Goal: Obtain resource: Obtain resource

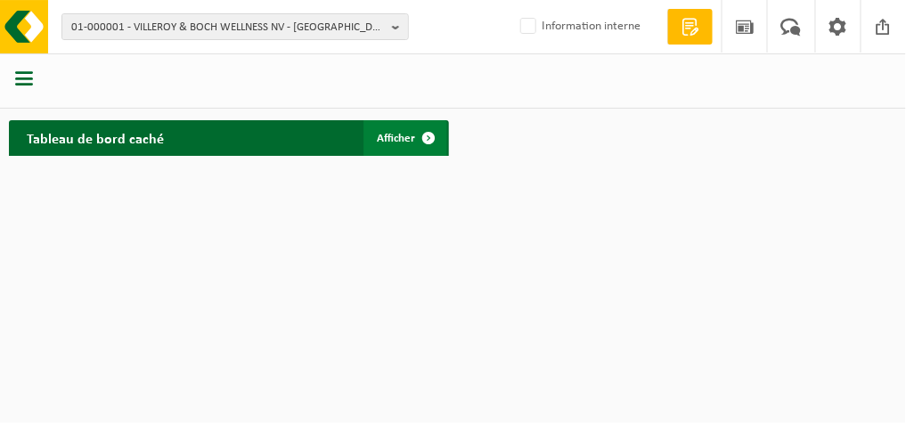
click at [381, 133] on span "Afficher" at bounding box center [397, 139] width 38 height 12
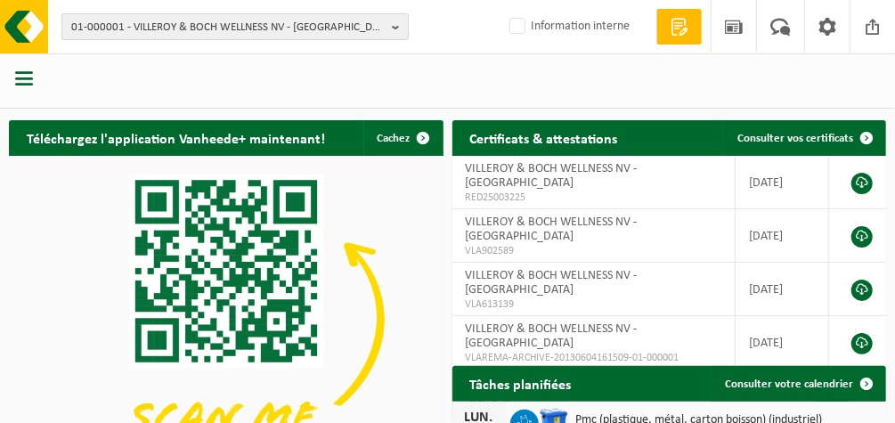
click at [403, 23] on b "button" at bounding box center [400, 26] width 16 height 25
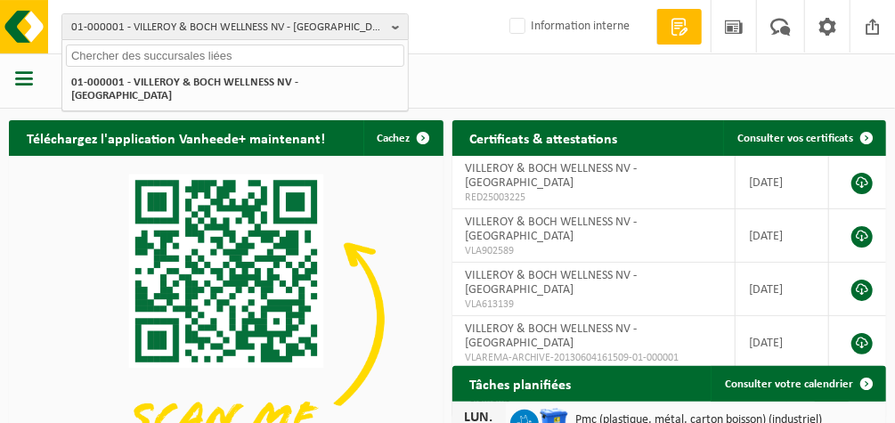
click at [172, 47] on input "text" at bounding box center [235, 56] width 339 height 22
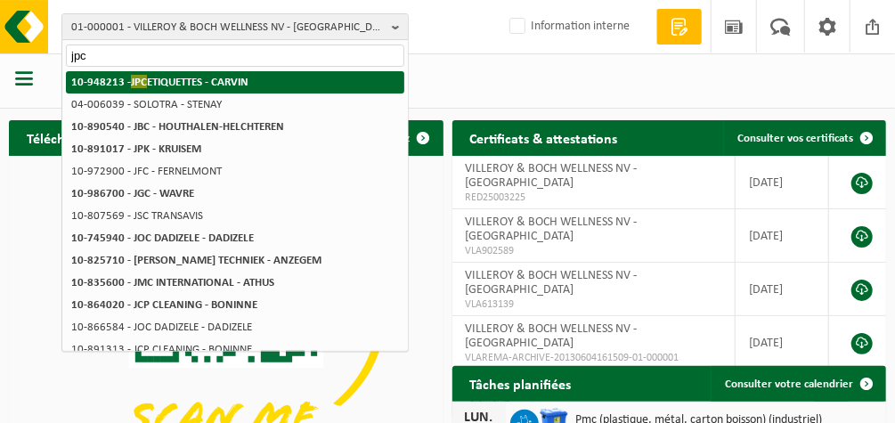
type input "jpc"
click at [191, 86] on strong "10-948213 - JPC ETIQUETTES - CARVIN" at bounding box center [159, 81] width 177 height 13
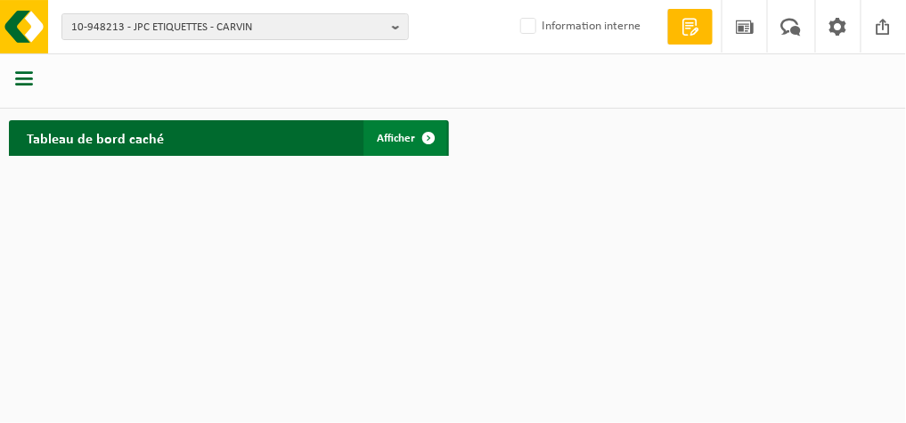
click at [386, 135] on span "Afficher" at bounding box center [397, 139] width 38 height 12
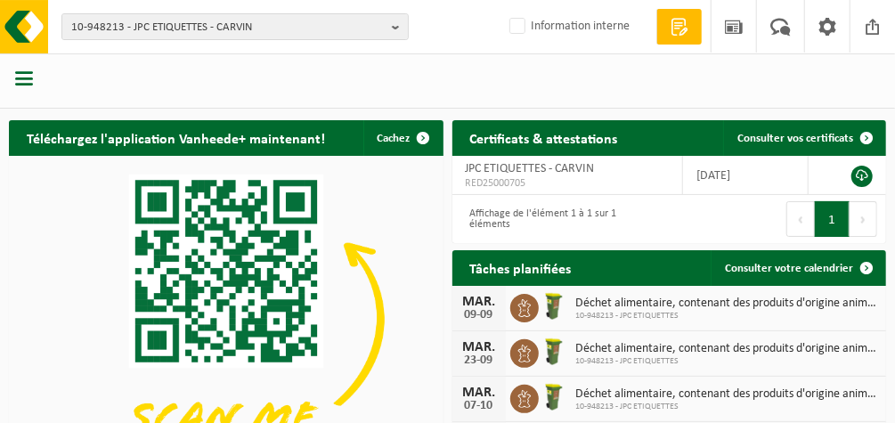
click at [21, 75] on span "button" at bounding box center [24, 78] width 18 height 18
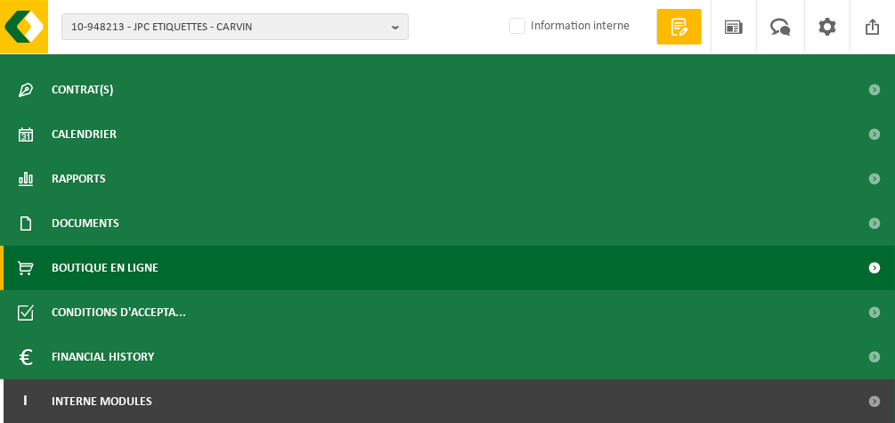
scroll to position [428, 0]
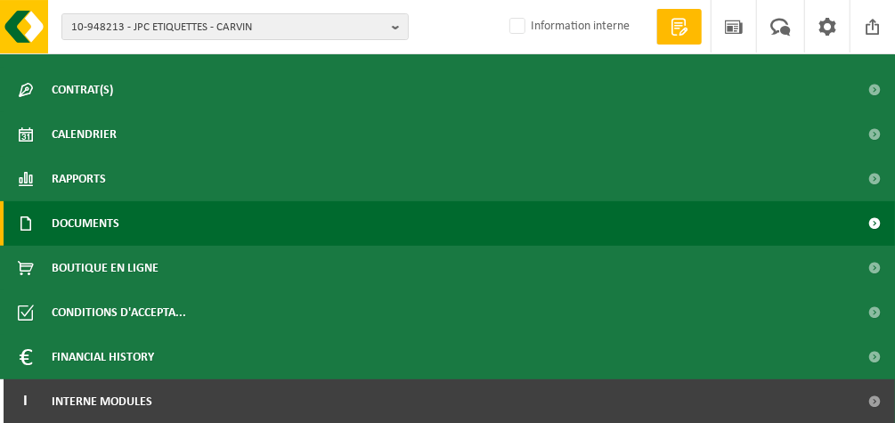
click at [97, 218] on span "Documents" at bounding box center [86, 223] width 68 height 45
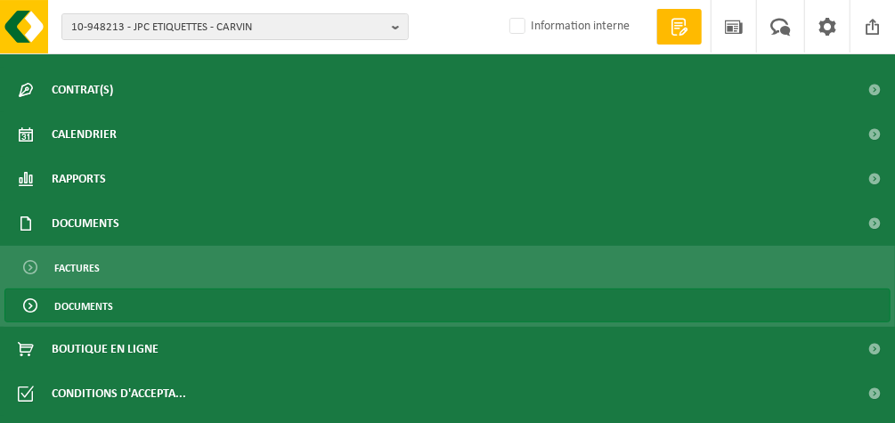
click at [74, 300] on span "Documents" at bounding box center [83, 307] width 59 height 34
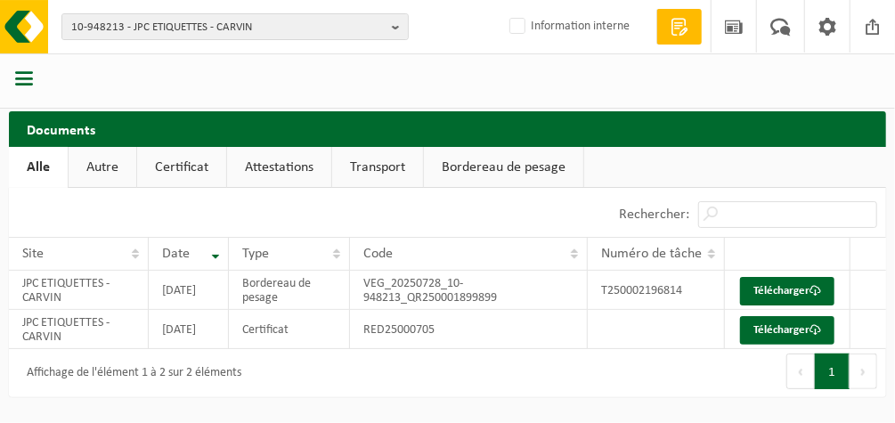
click at [123, 170] on link "Autre" at bounding box center [103, 167] width 68 height 41
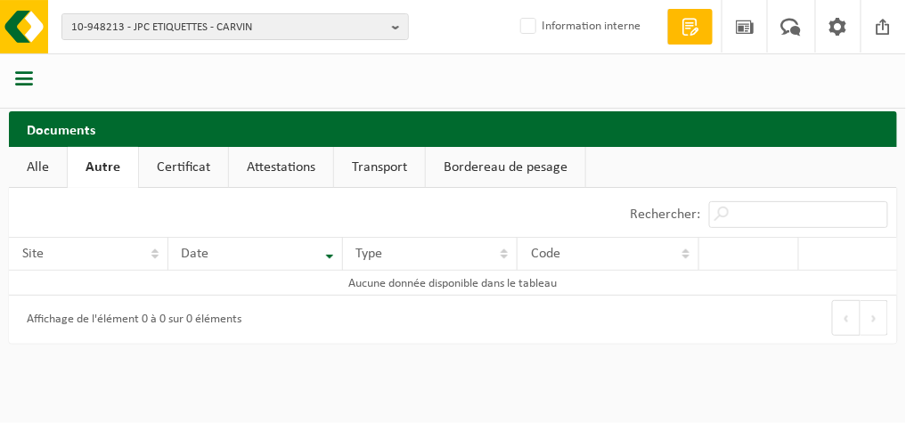
click at [187, 169] on link "Certificat" at bounding box center [183, 167] width 89 height 41
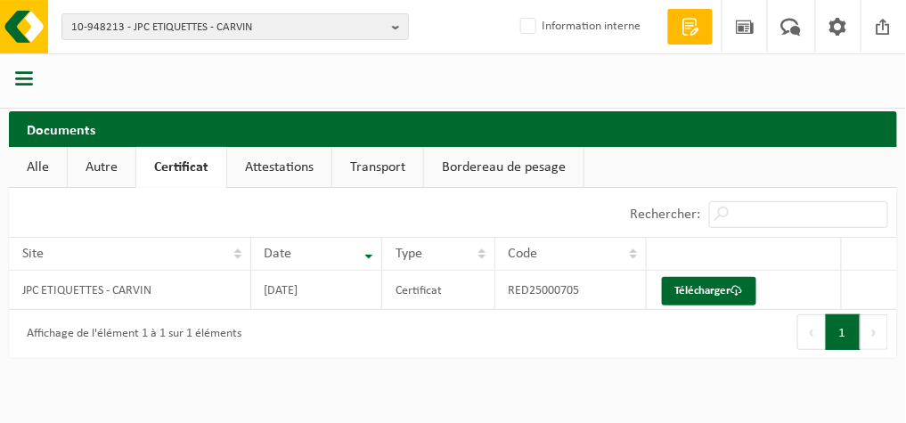
click at [301, 165] on link "Attestations" at bounding box center [279, 167] width 104 height 41
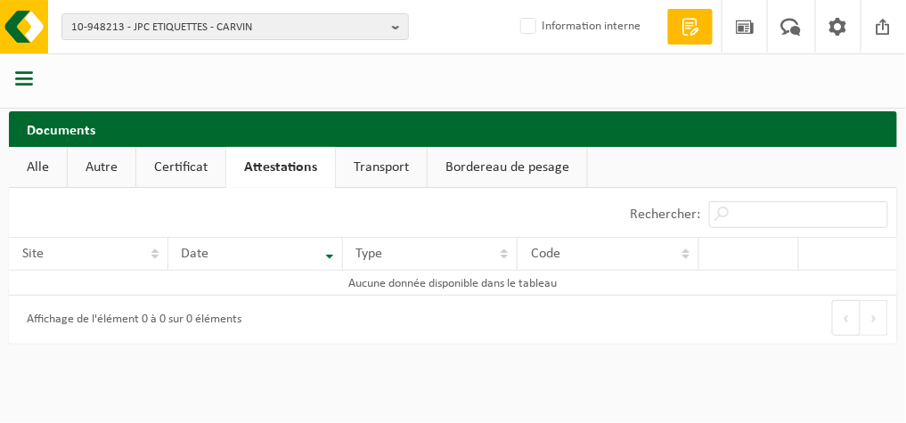
click at [360, 169] on link "Transport" at bounding box center [381, 167] width 91 height 41
click at [462, 167] on link "Bordereau de pesage" at bounding box center [506, 167] width 159 height 41
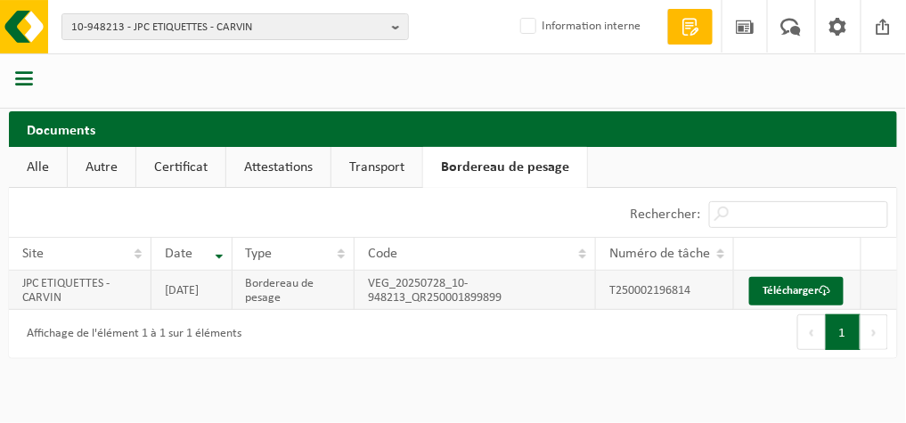
click at [183, 302] on td "2025-07-28" at bounding box center [191, 290] width 81 height 39
click at [820, 290] on link "Télécharger" at bounding box center [796, 291] width 94 height 29
click at [384, 166] on link "Transport" at bounding box center [376, 167] width 91 height 41
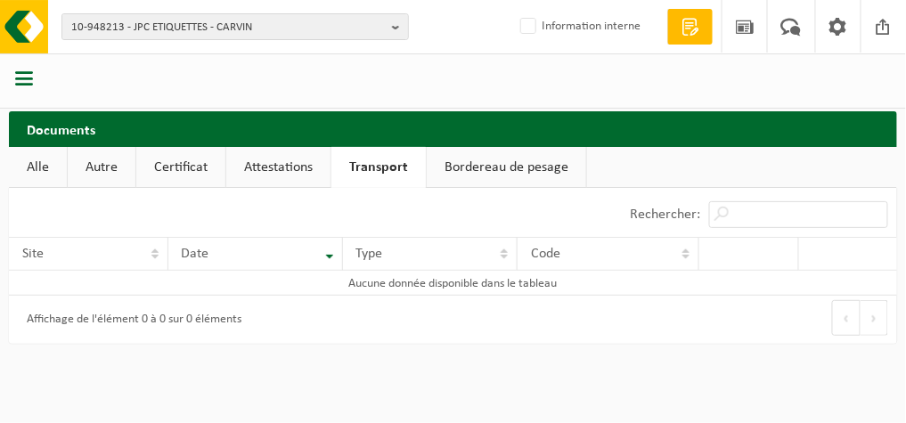
click at [281, 170] on link "Attestations" at bounding box center [278, 167] width 104 height 41
click at [168, 160] on link "Certificat" at bounding box center [180, 167] width 89 height 41
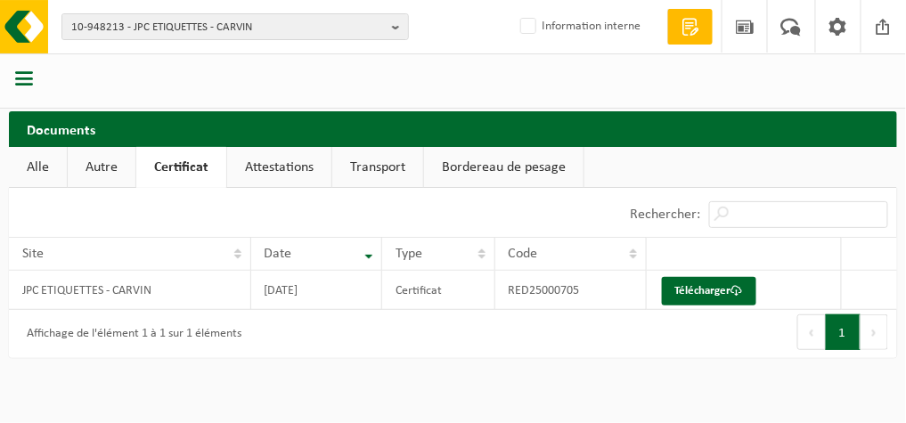
click at [97, 175] on link "Autre" at bounding box center [102, 167] width 68 height 41
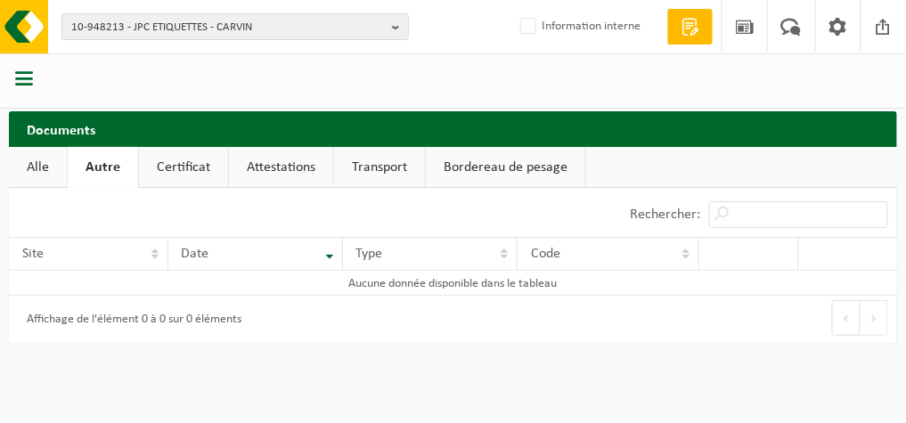
click at [23, 172] on link "Alle" at bounding box center [38, 167] width 58 height 41
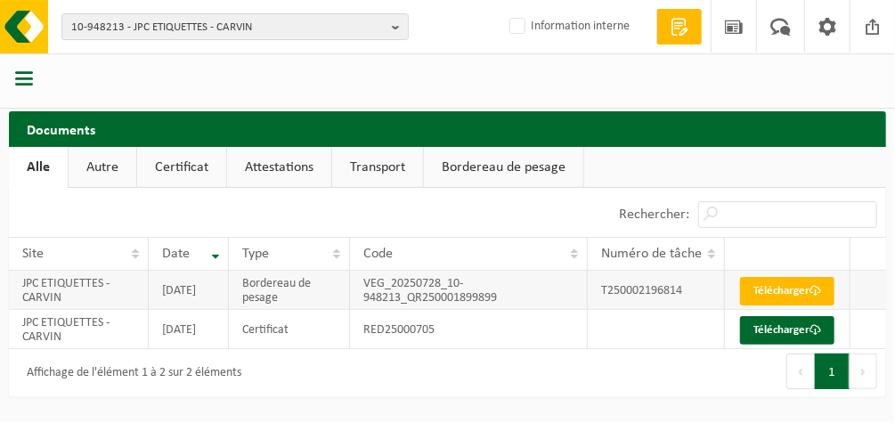
scroll to position [18, 0]
click at [96, 147] on link "Autre" at bounding box center [103, 167] width 68 height 41
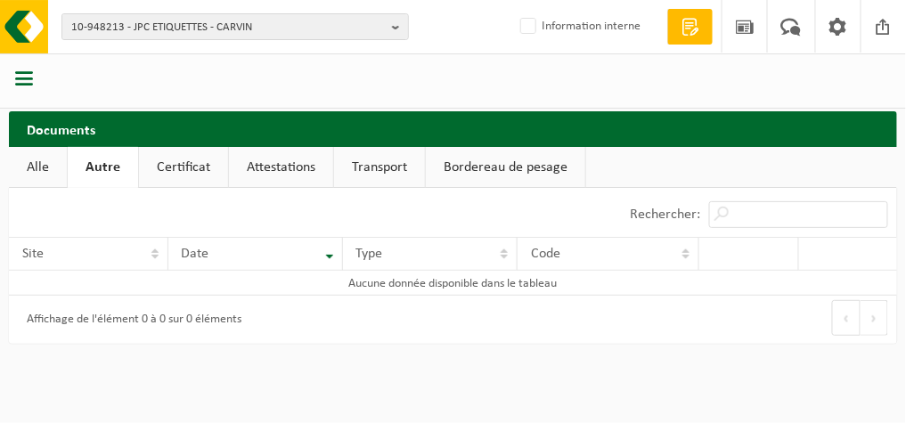
click at [188, 166] on link "Certificat" at bounding box center [183, 167] width 89 height 41
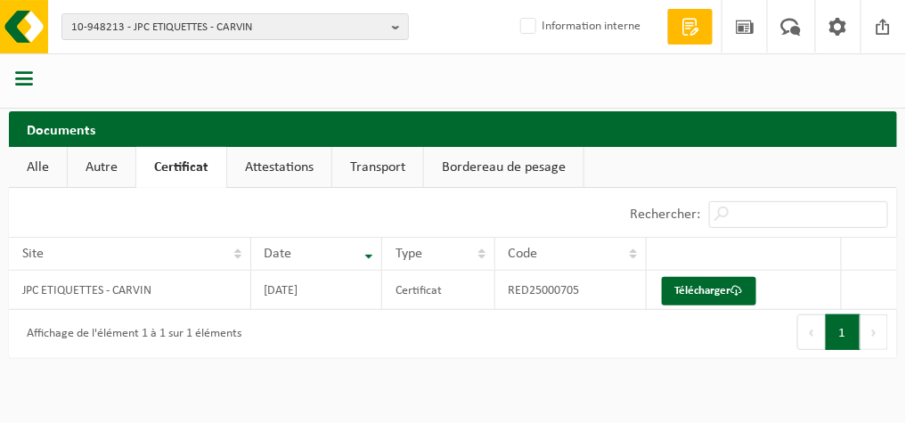
click at [280, 160] on link "Attestations" at bounding box center [279, 167] width 104 height 41
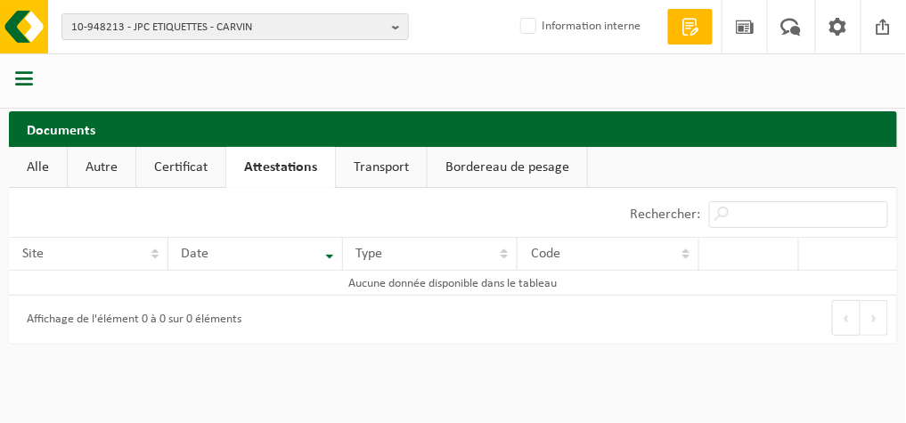
click at [188, 167] on link "Certificat" at bounding box center [180, 167] width 89 height 41
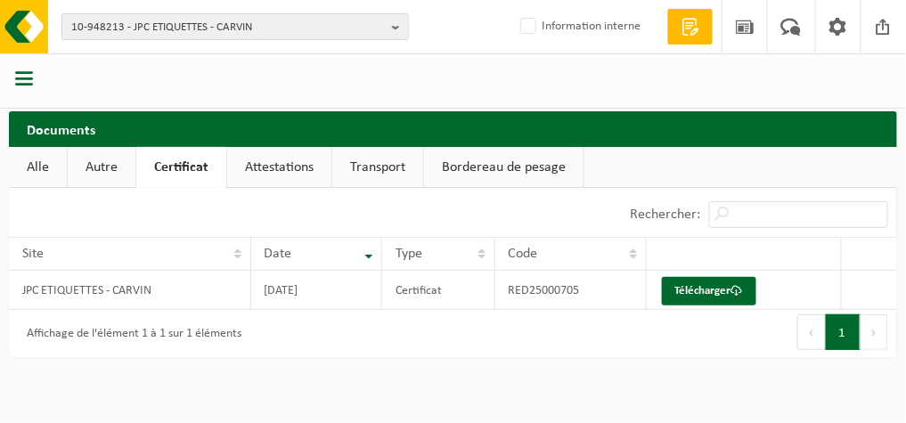
click at [388, 167] on link "Transport" at bounding box center [377, 167] width 91 height 41
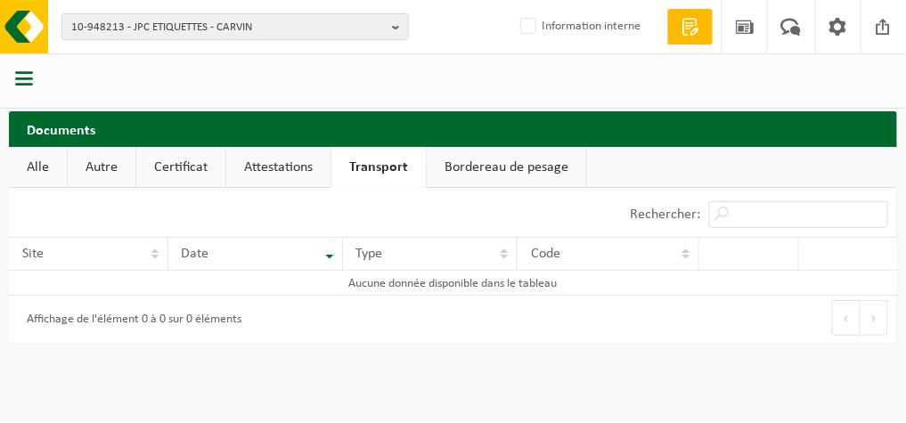
click at [478, 167] on link "Bordereau de pesage" at bounding box center [506, 167] width 159 height 41
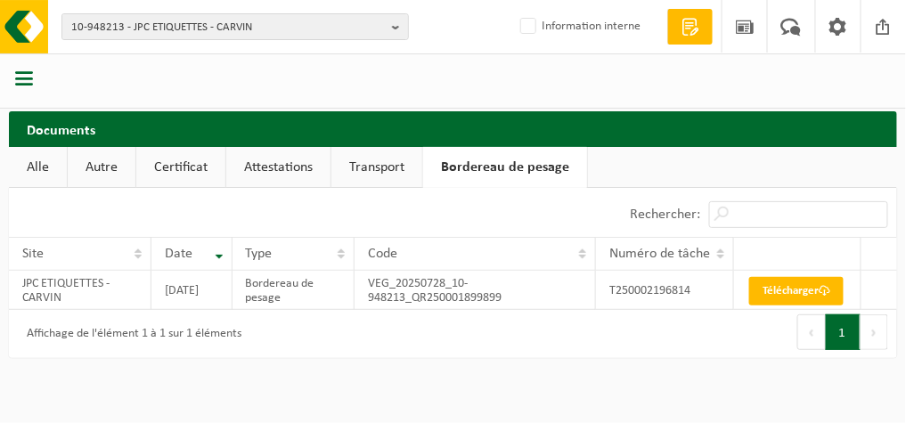
click at [36, 173] on link "Alle" at bounding box center [38, 167] width 58 height 41
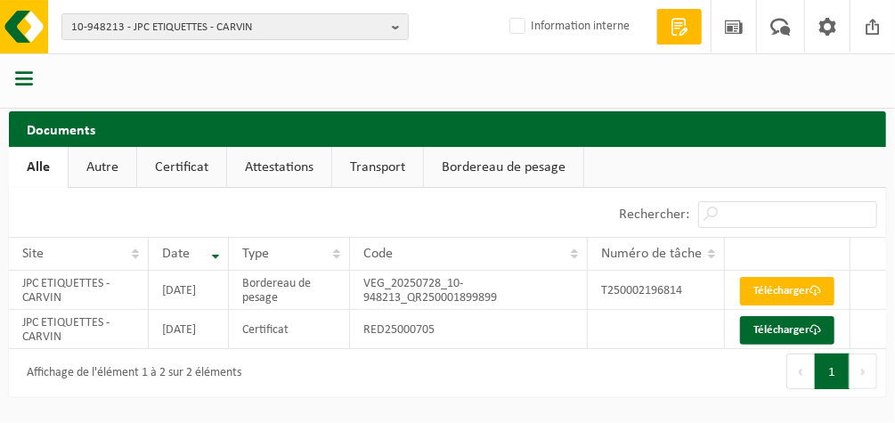
click at [25, 73] on span "button" at bounding box center [24, 78] width 18 height 18
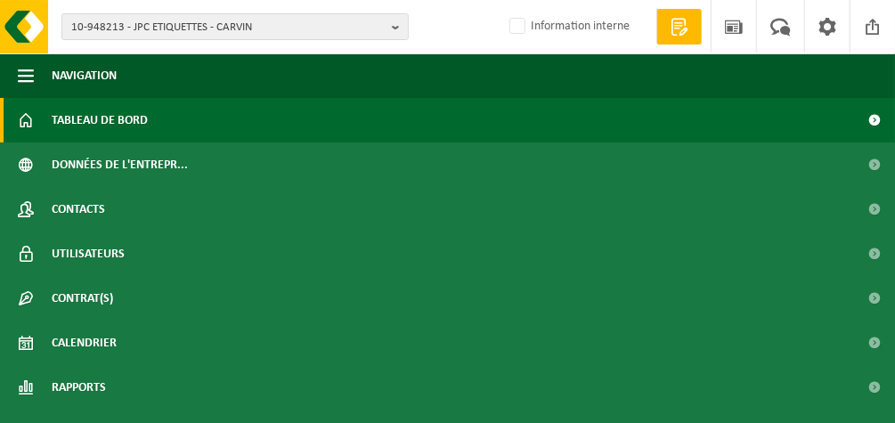
click at [105, 120] on span "Tableau de bord" at bounding box center [100, 120] width 96 height 45
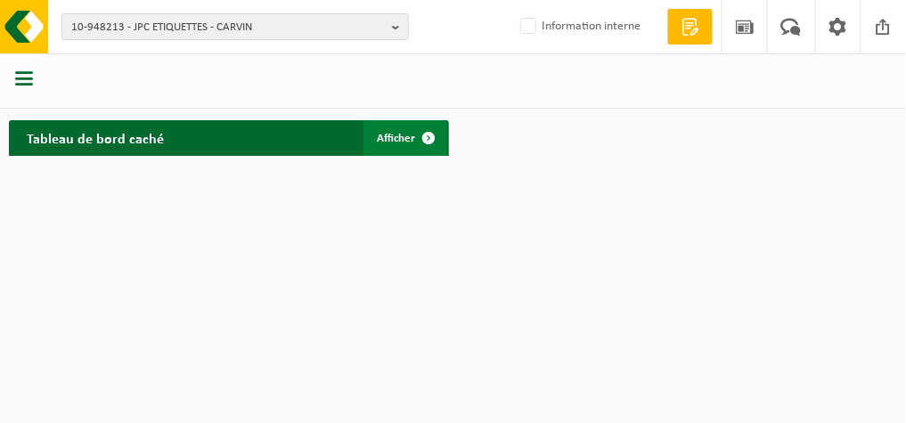
click at [383, 139] on span "Afficher" at bounding box center [397, 139] width 38 height 12
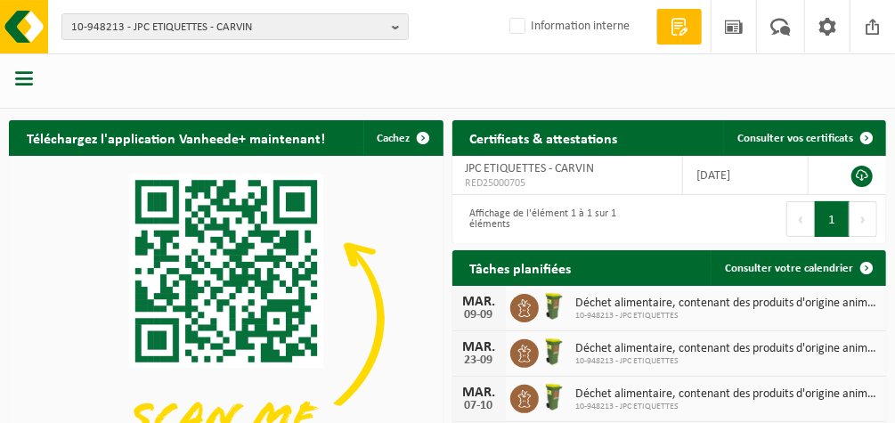
click at [25, 81] on span "button" at bounding box center [24, 78] width 18 height 18
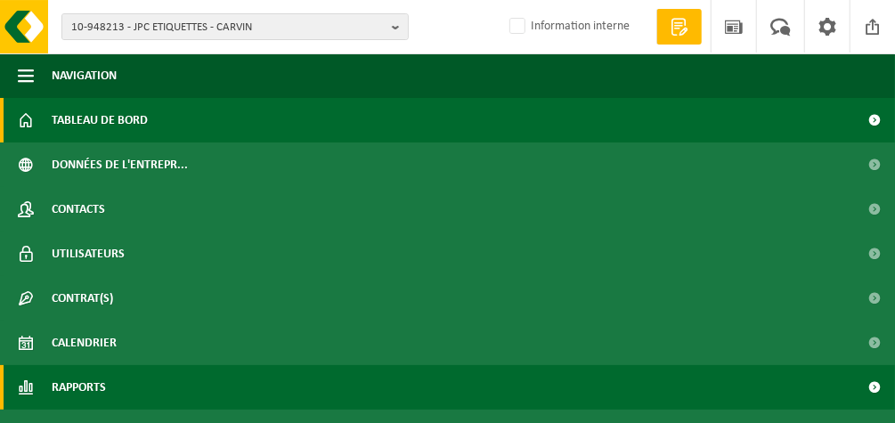
click at [69, 386] on span "Rapports" at bounding box center [79, 387] width 54 height 45
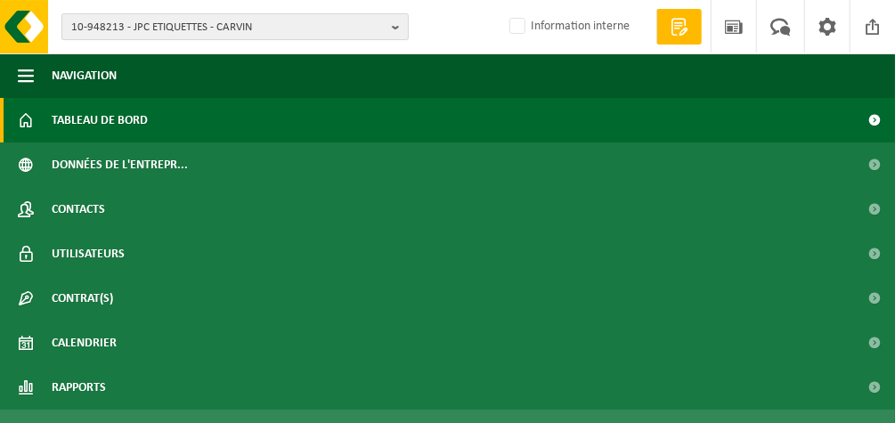
click at [315, 30] on span "10-948213 - JPC ETIQUETTES - CARVIN" at bounding box center [228, 27] width 314 height 27
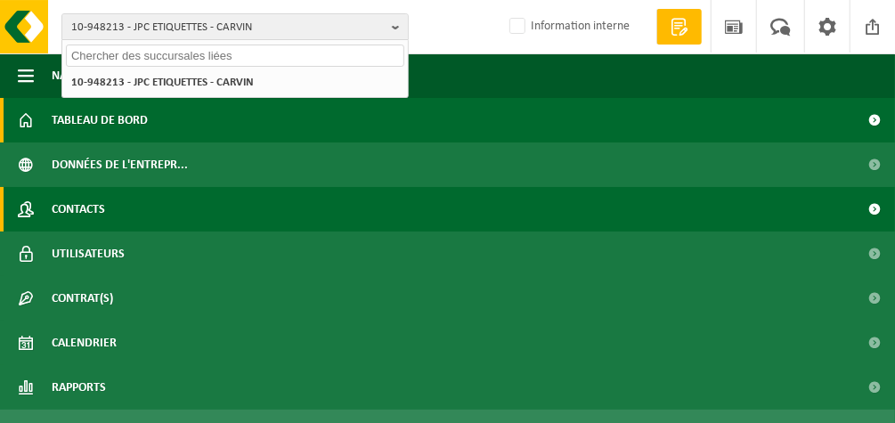
click at [58, 206] on span "Contacts" at bounding box center [78, 209] width 53 height 45
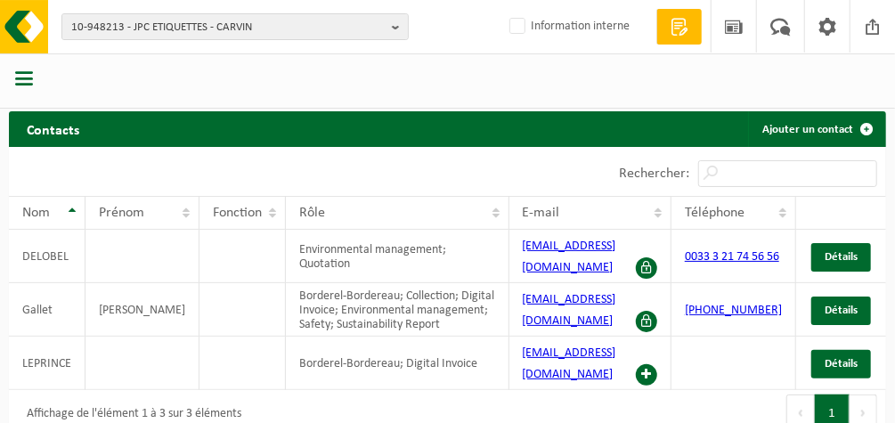
click at [17, 75] on span "button" at bounding box center [24, 78] width 18 height 18
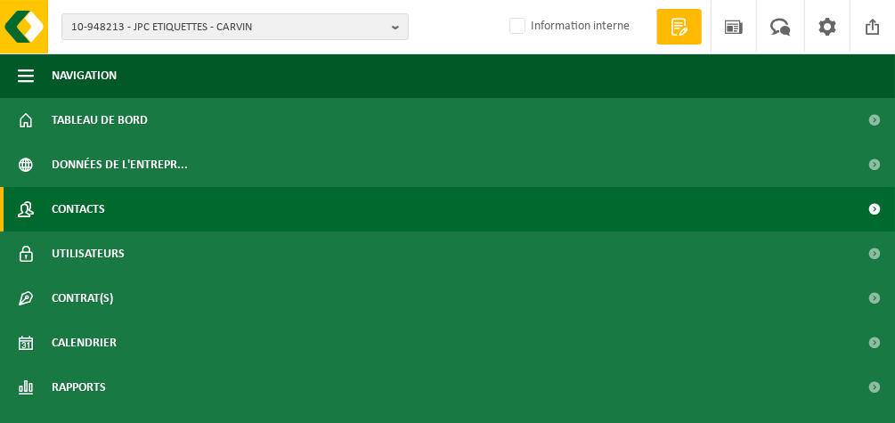
click at [74, 210] on span "Contacts" at bounding box center [78, 209] width 53 height 45
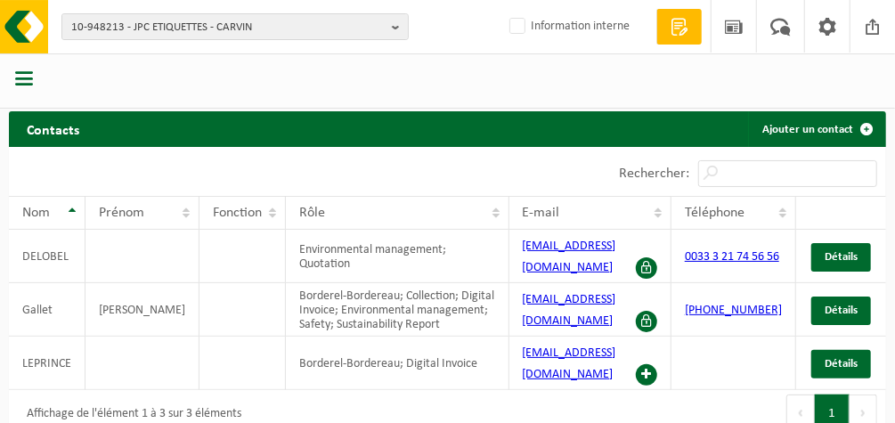
click at [34, 74] on div at bounding box center [25, 80] width 51 height 47
click at [18, 75] on span "button" at bounding box center [24, 78] width 18 height 18
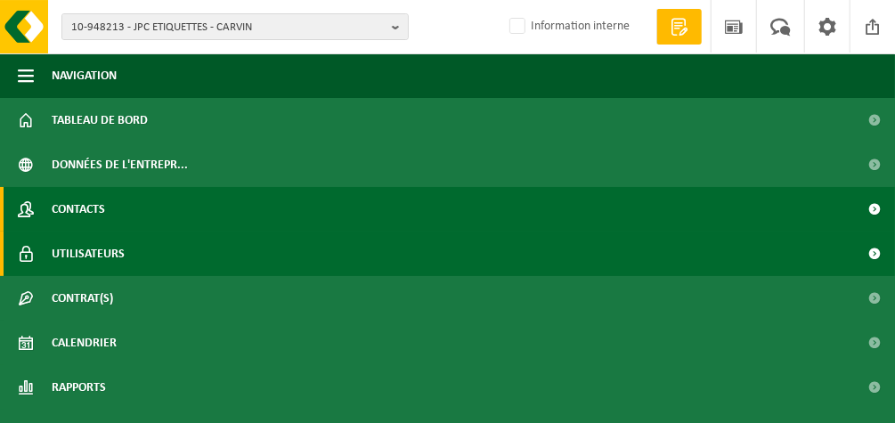
click at [73, 252] on span "Utilisateurs" at bounding box center [88, 254] width 73 height 45
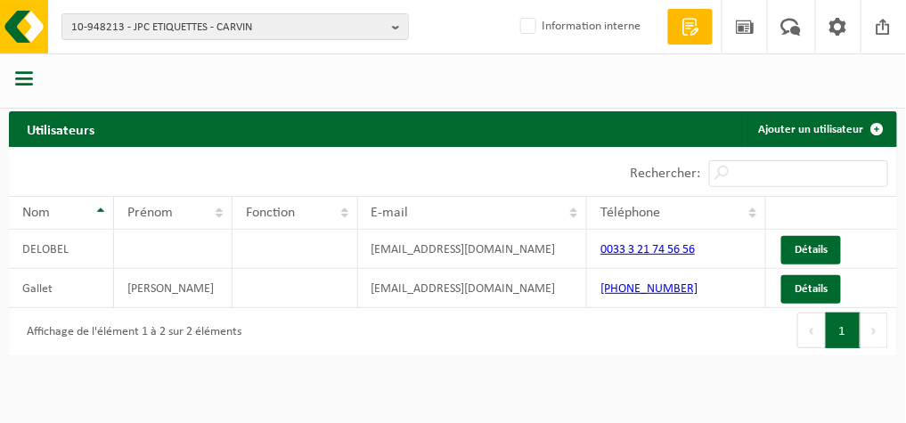
click at [21, 78] on span "button" at bounding box center [24, 78] width 18 height 18
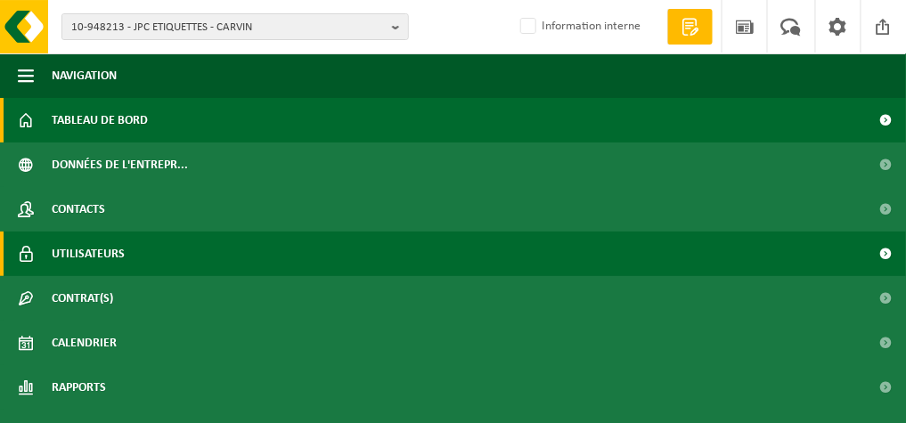
click at [83, 119] on span "Tableau de bord" at bounding box center [100, 120] width 96 height 45
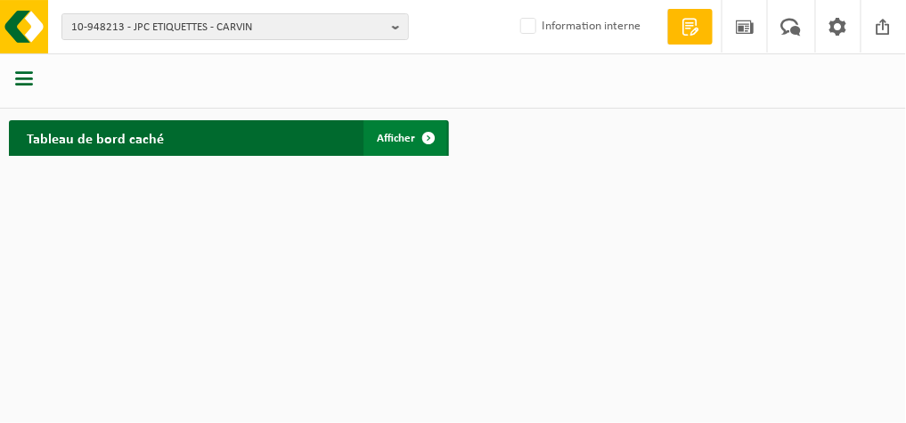
click at [385, 140] on span "Afficher" at bounding box center [397, 139] width 38 height 12
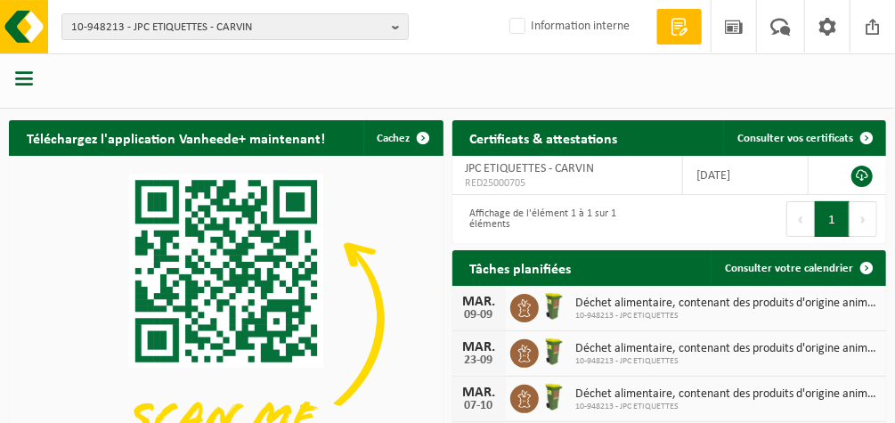
click at [25, 73] on span "button" at bounding box center [24, 78] width 18 height 18
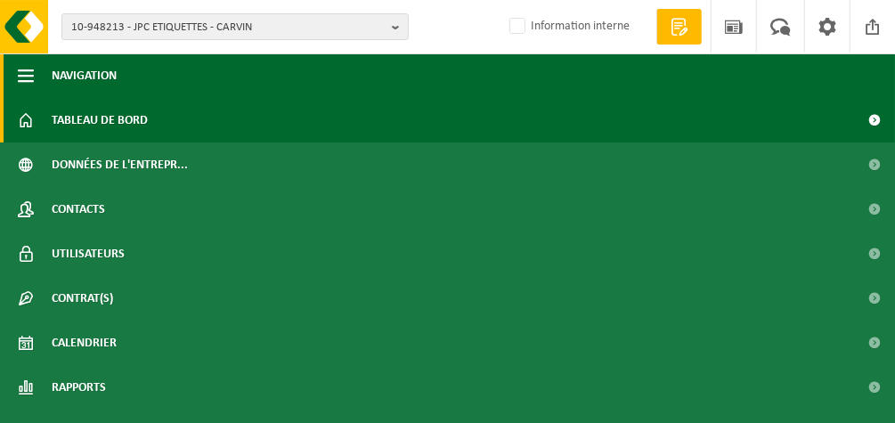
click at [26, 77] on span "button" at bounding box center [26, 75] width 16 height 45
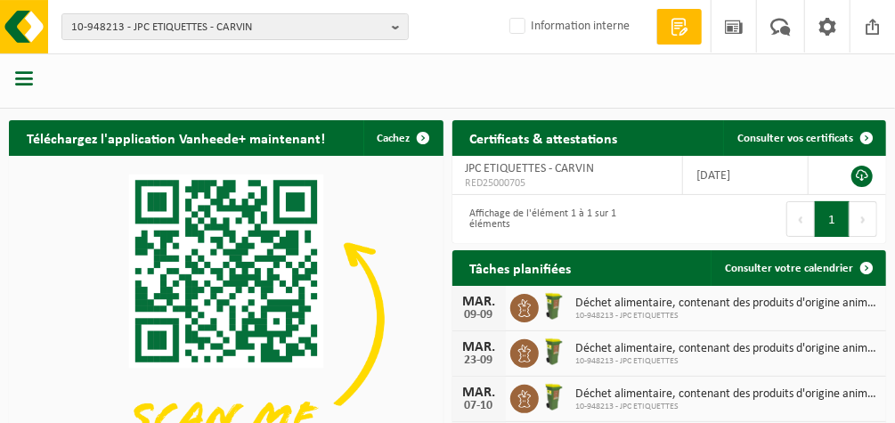
click at [23, 77] on span "button" at bounding box center [24, 78] width 18 height 18
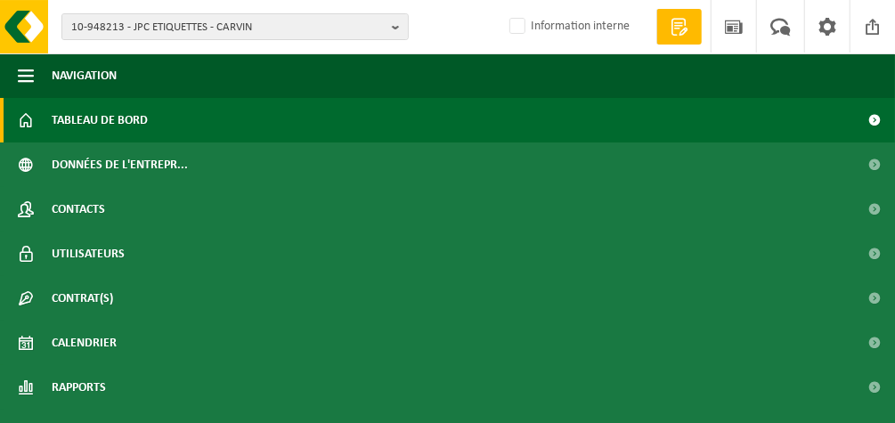
click at [57, 114] on span "Tableau de bord" at bounding box center [100, 120] width 96 height 45
